Goal: Check status

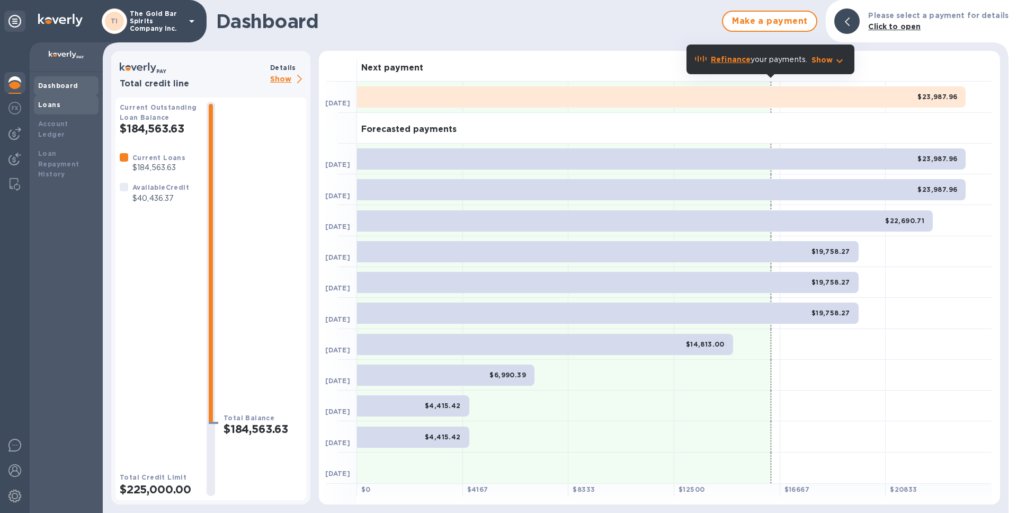
click at [60, 107] on div "Loans" at bounding box center [66, 105] width 56 height 11
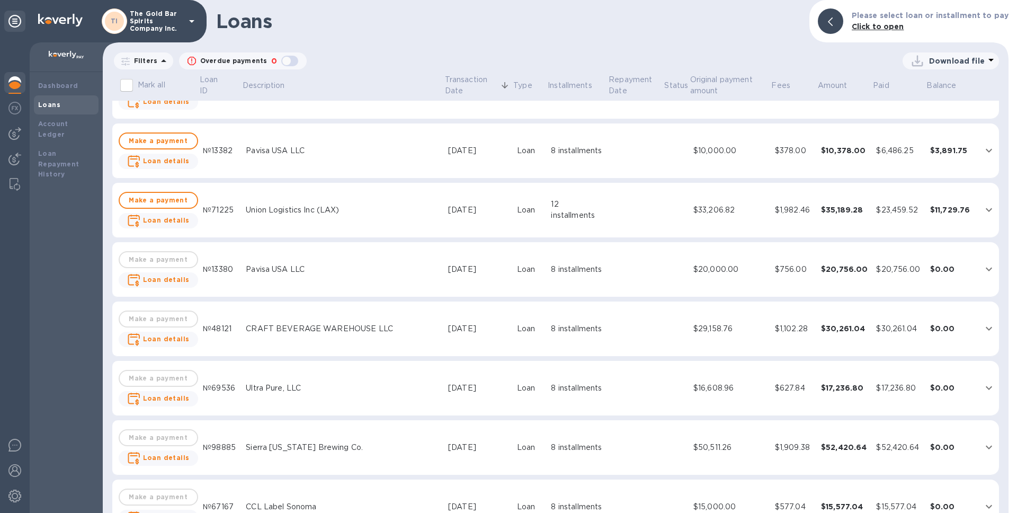
scroll to position [285, 0]
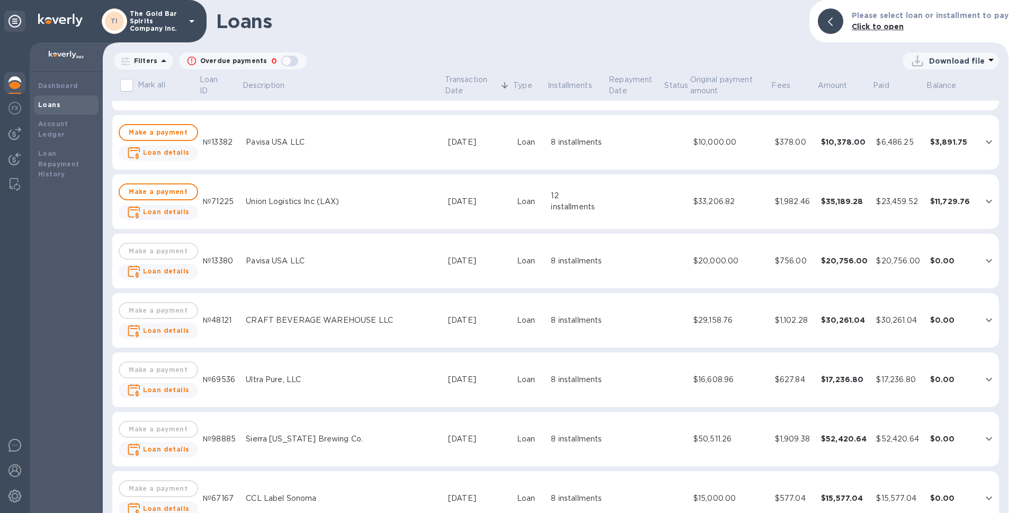
click at [353, 381] on div "Ultra Pure, LLC" at bounding box center [343, 379] width 194 height 11
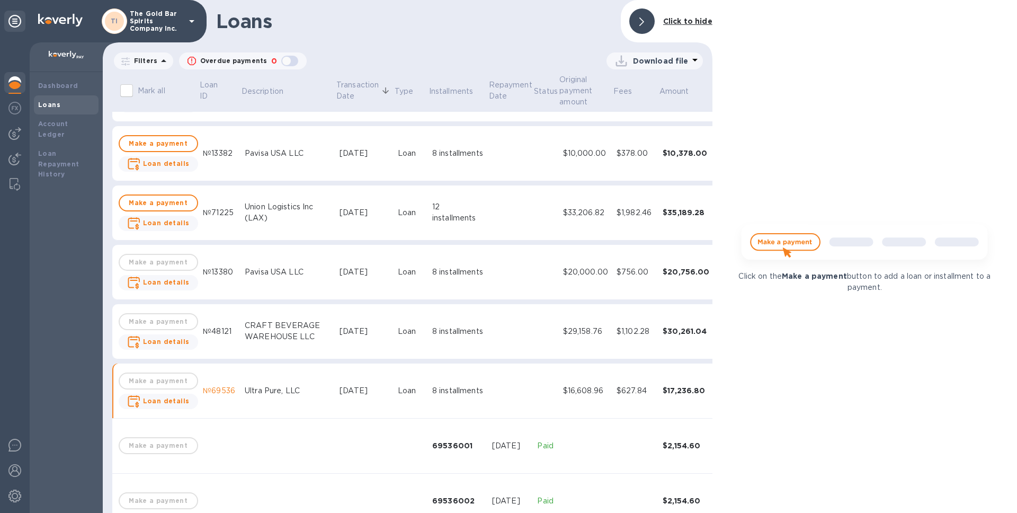
scroll to position [296, 0]
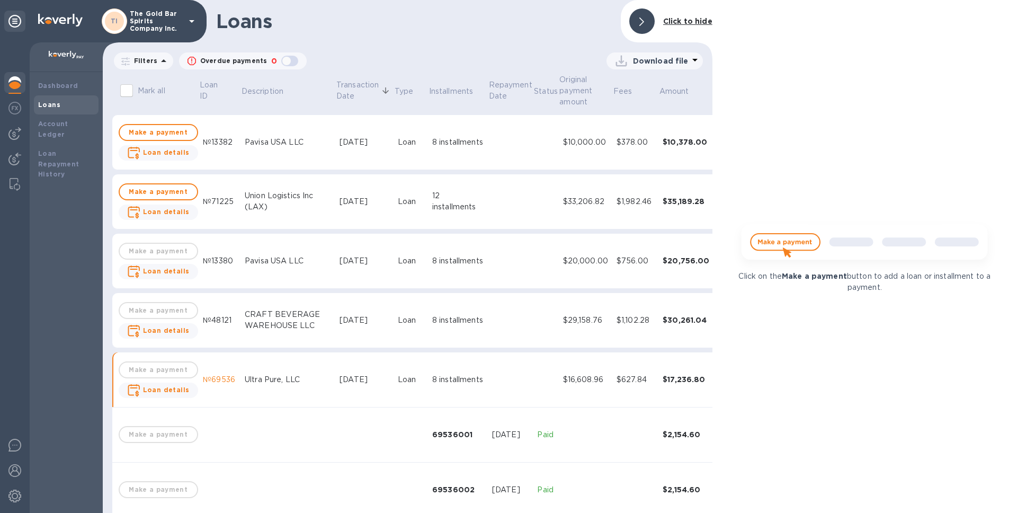
click at [335, 358] on td "[DATE]" at bounding box center [364, 379] width 58 height 55
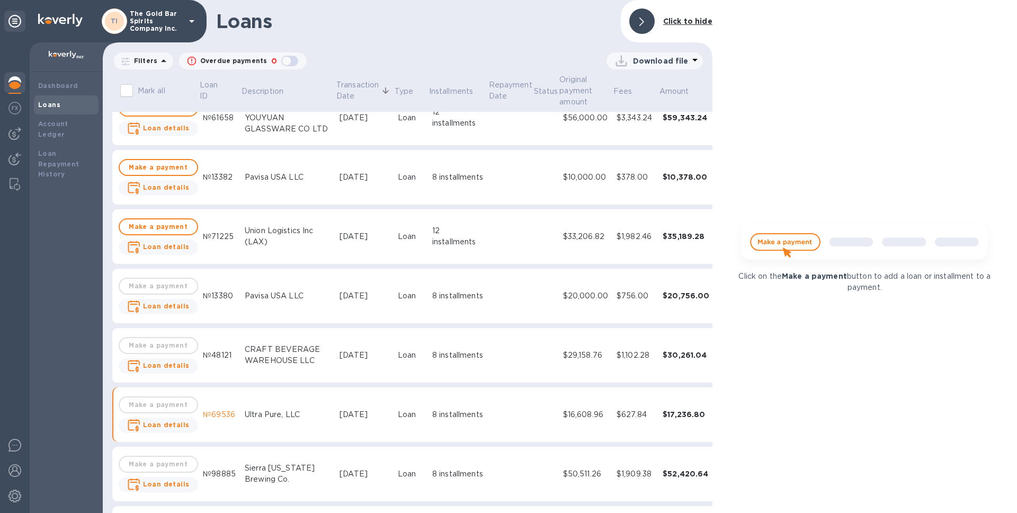
scroll to position [295, 0]
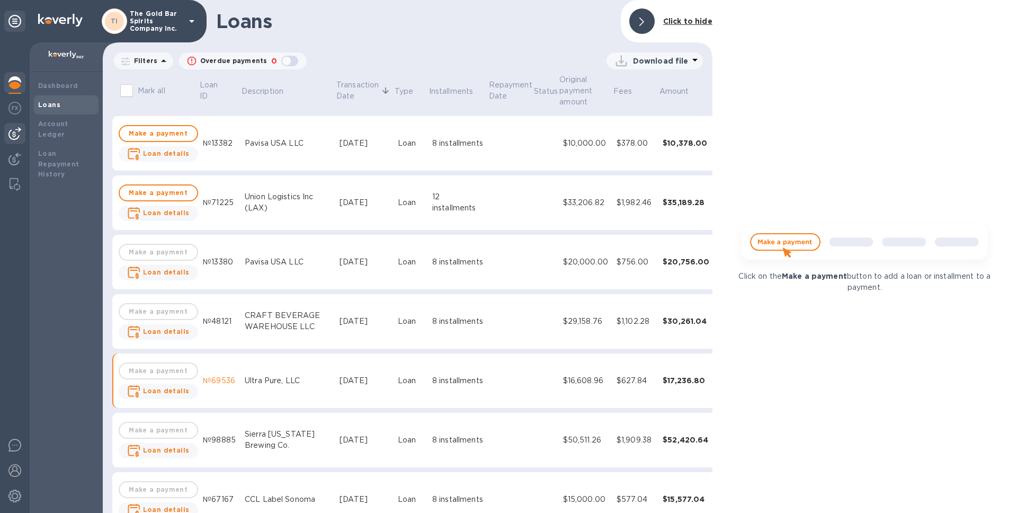
click at [14, 129] on img at bounding box center [14, 133] width 13 height 13
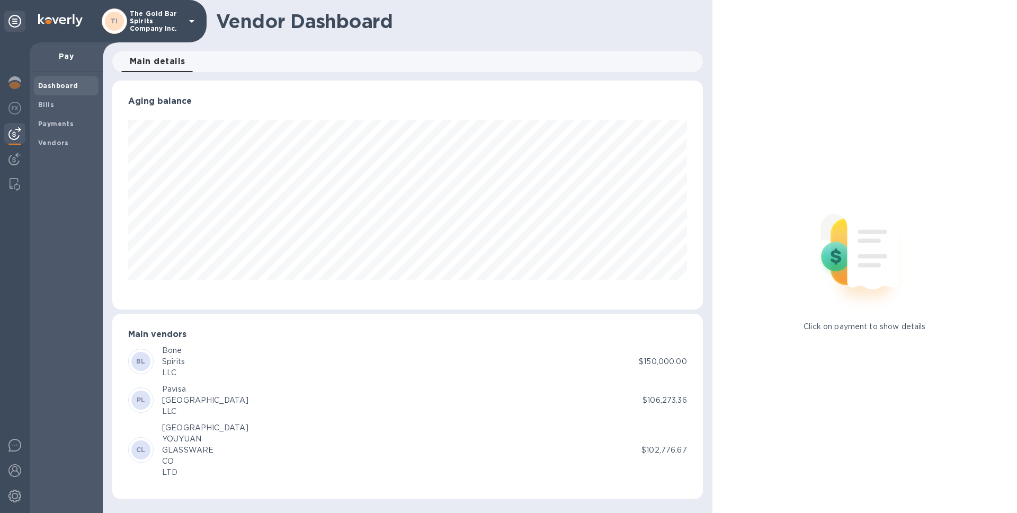
scroll to position [229, 590]
click at [66, 109] on span "Bills" at bounding box center [66, 105] width 56 height 11
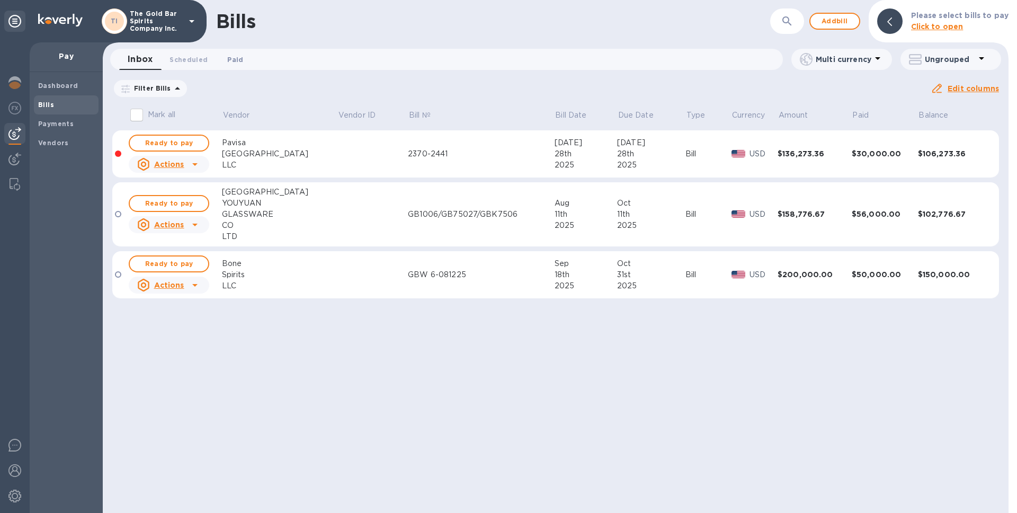
click at [227, 58] on span "Paid 0" at bounding box center [235, 59] width 16 height 11
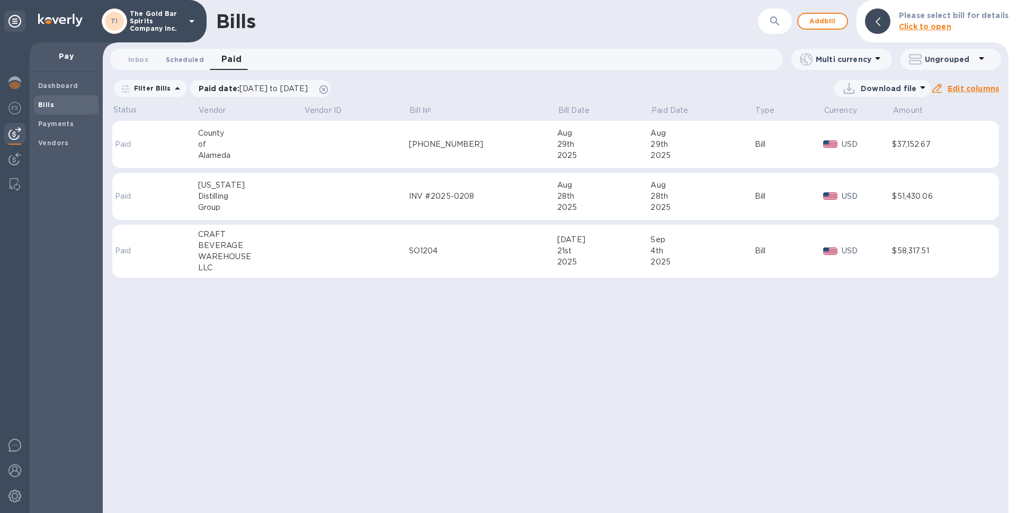
click at [172, 58] on span "Scheduled 0" at bounding box center [185, 59] width 38 height 11
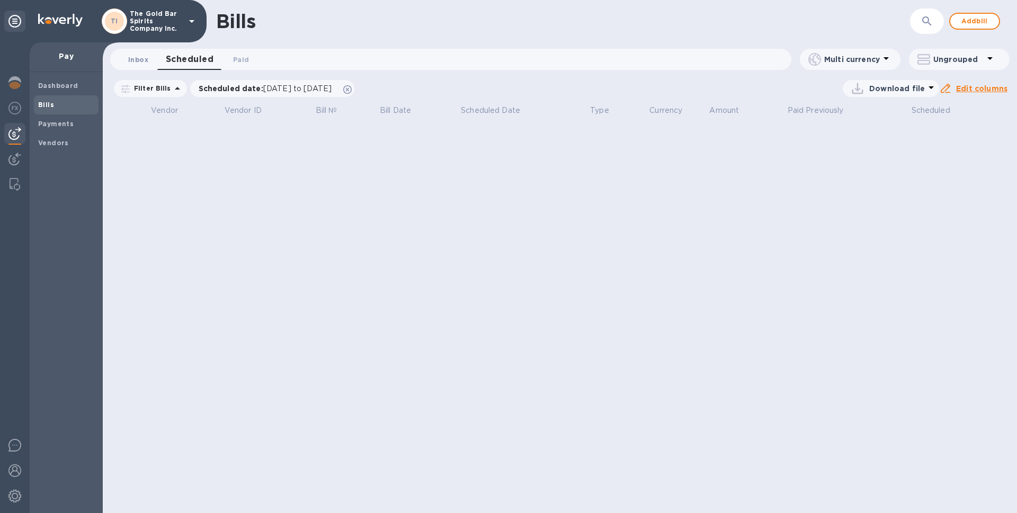
click at [143, 58] on span "Inbox 0" at bounding box center [138, 59] width 20 height 11
